Goal: Go to known website: Access a specific website the user already knows

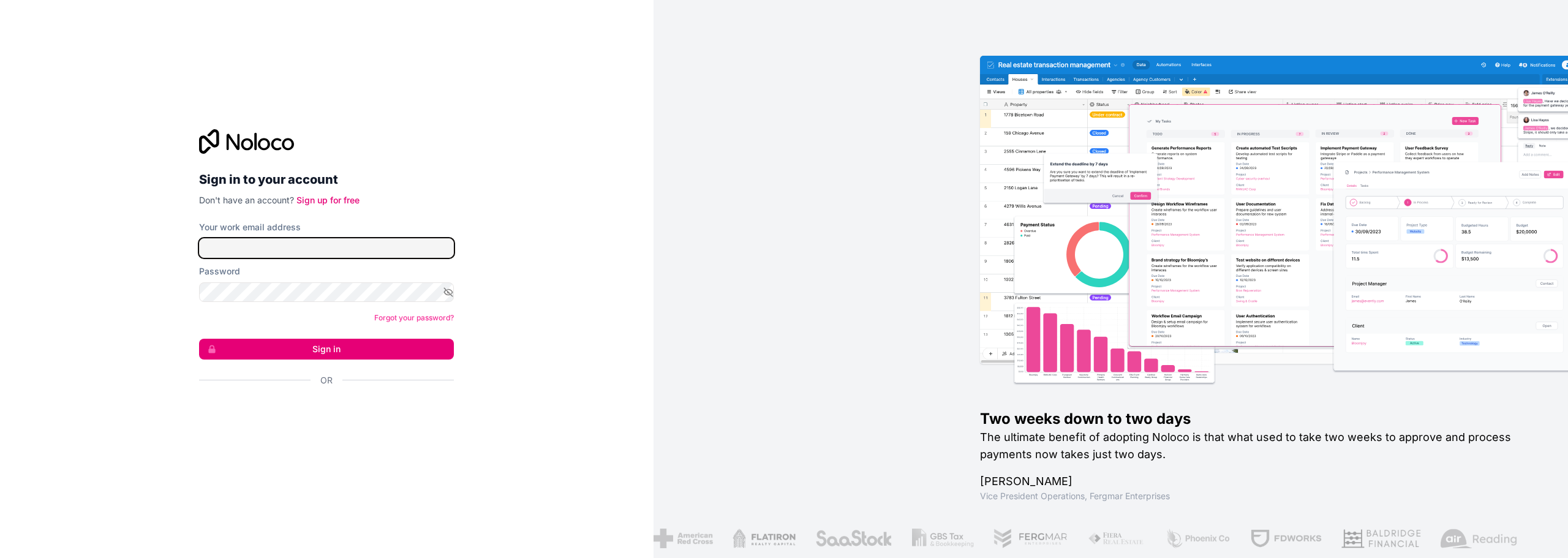
click at [252, 255] on input "Your work email address" at bounding box center [327, 248] width 255 height 19
type input "[PERSON_NAME][EMAIL_ADDRESS][DOMAIN_NAME]"
click at [350, 340] on button "Sign in" at bounding box center [327, 349] width 255 height 21
click at [341, 346] on button "Sign in" at bounding box center [327, 349] width 255 height 21
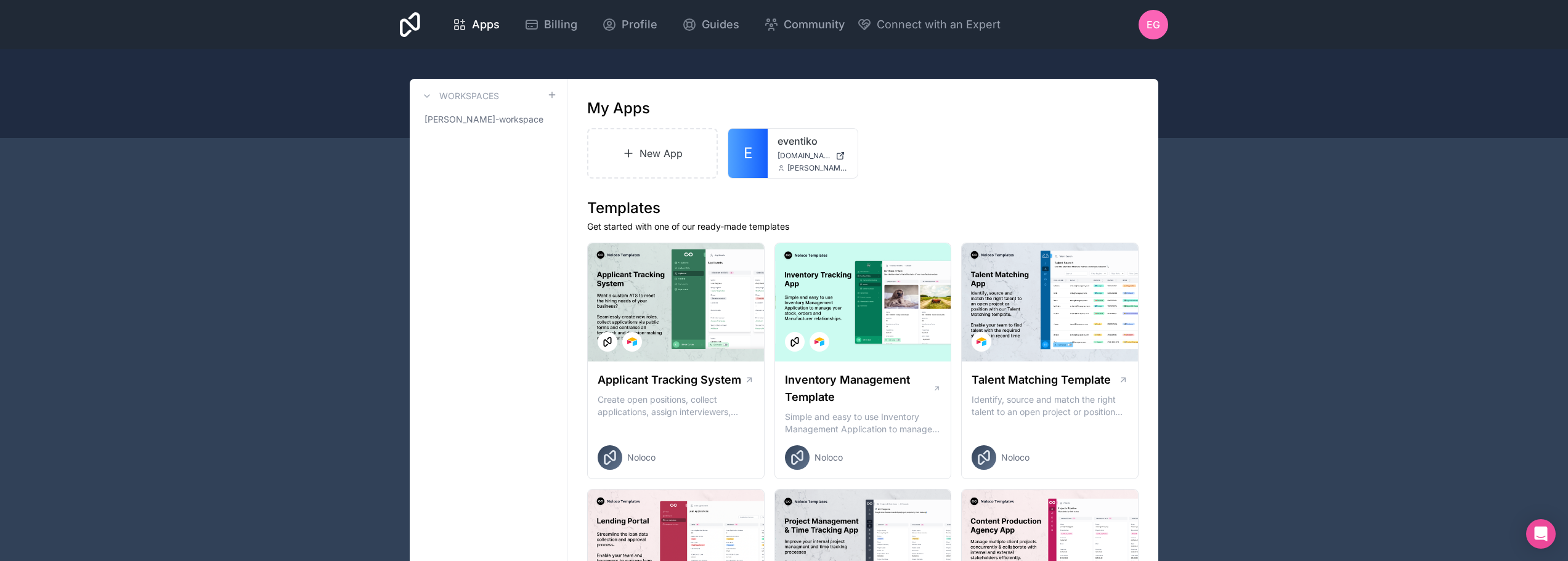
click at [754, 153] on div "eventiko [DOMAIN_NAME] [PERSON_NAME][EMAIL_ADDRESS][DOMAIN_NAME]" at bounding box center [813, 153] width 90 height 49
click at [754, 159] on link "E" at bounding box center [747, 153] width 39 height 49
